Goal: Information Seeking & Learning: Learn about a topic

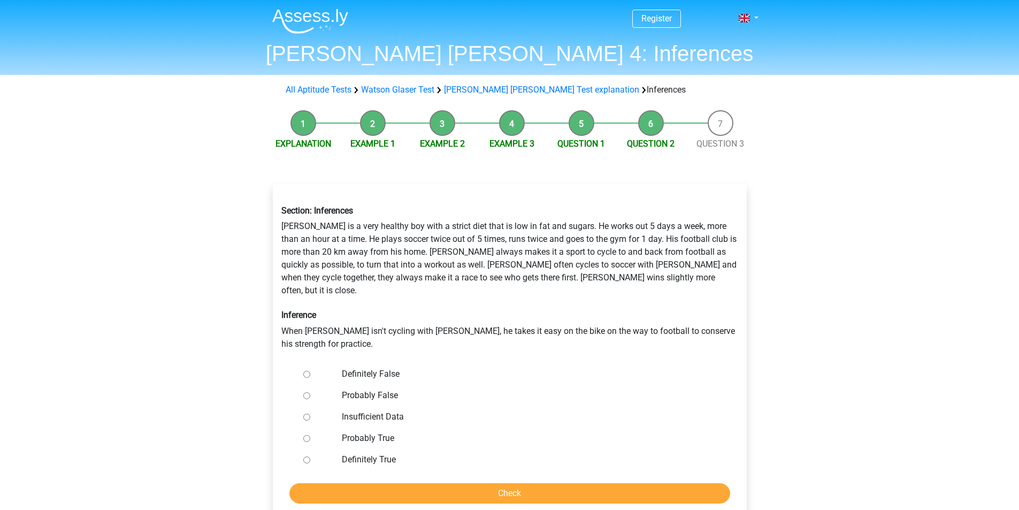
click at [387, 389] on label "Probably False" at bounding box center [527, 395] width 370 height 13
click at [310, 392] on input "Probably False" at bounding box center [306, 395] width 7 height 7
radio input "true"
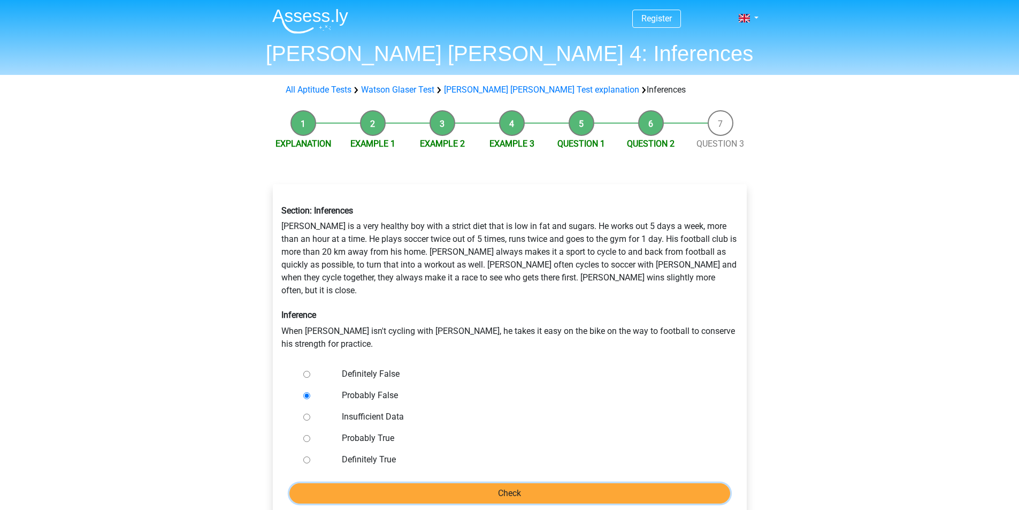
click at [477, 483] on input "Check" at bounding box center [509, 493] width 441 height 20
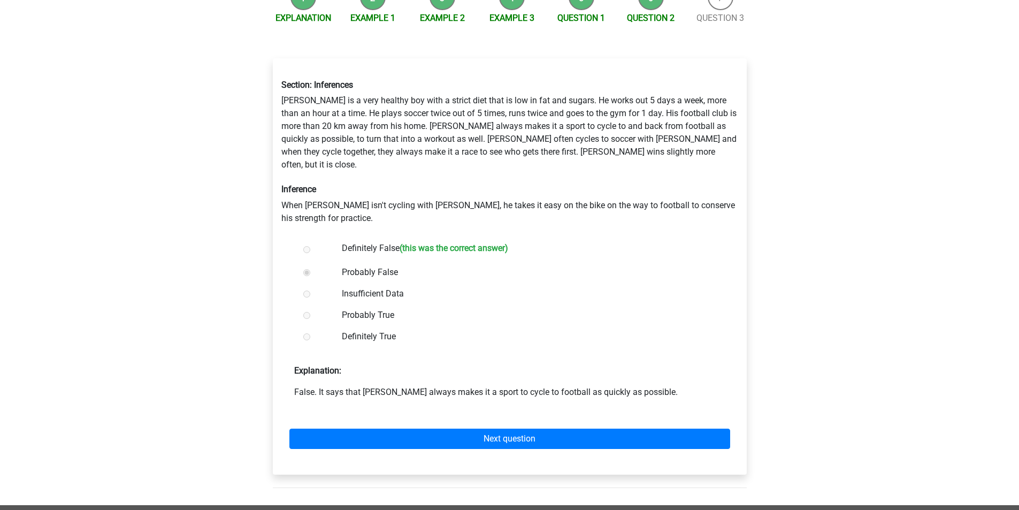
scroll to position [196, 0]
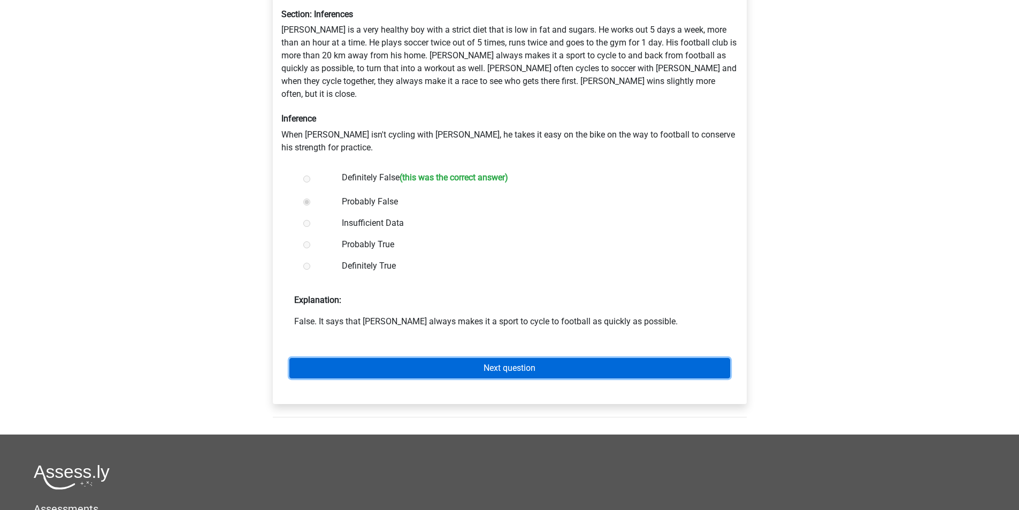
click at [581, 358] on link "Next question" at bounding box center [509, 368] width 441 height 20
